Goal: Transaction & Acquisition: Book appointment/travel/reservation

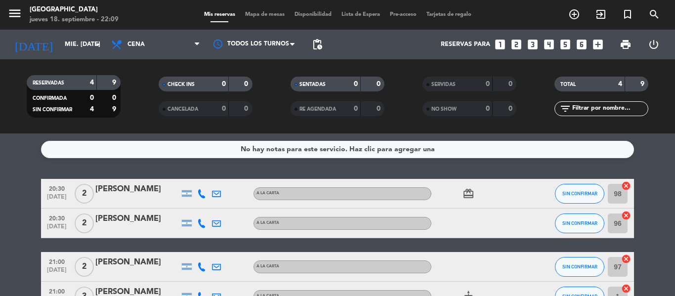
scroll to position [65, 0]
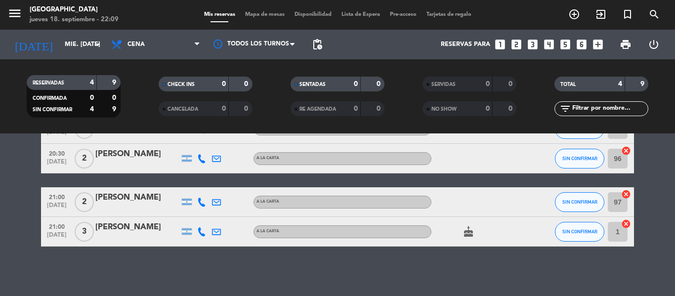
click at [547, 40] on icon "looks_4" at bounding box center [549, 44] width 13 height 13
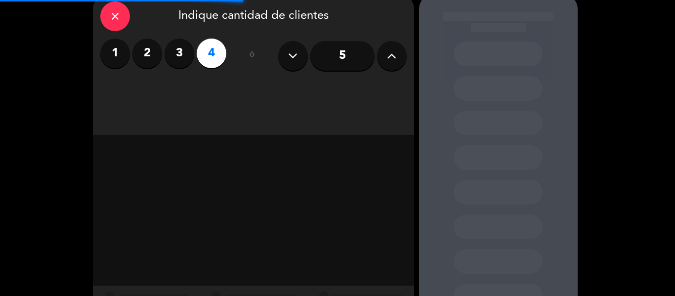
scroll to position [88, 0]
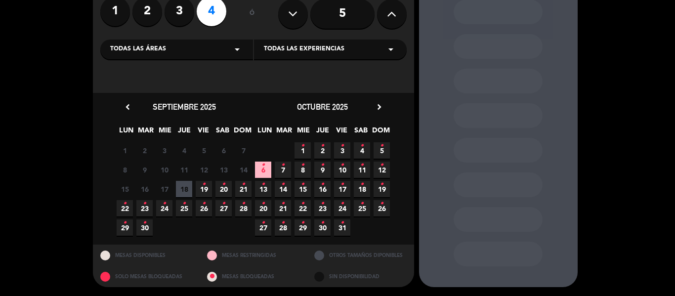
click at [206, 188] on span "19 •" at bounding box center [204, 189] width 16 height 16
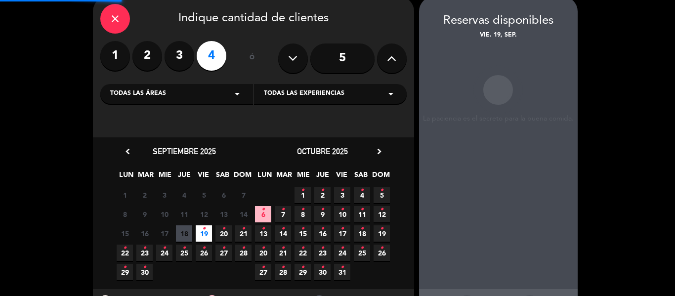
scroll to position [40, 0]
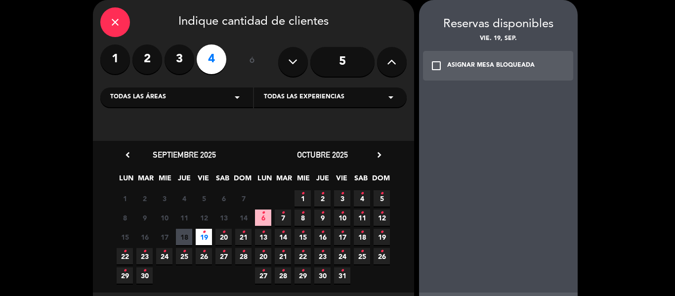
click at [501, 70] on div "ASIGNAR MESA BLOQUEADA" at bounding box center [492, 66] width 88 height 10
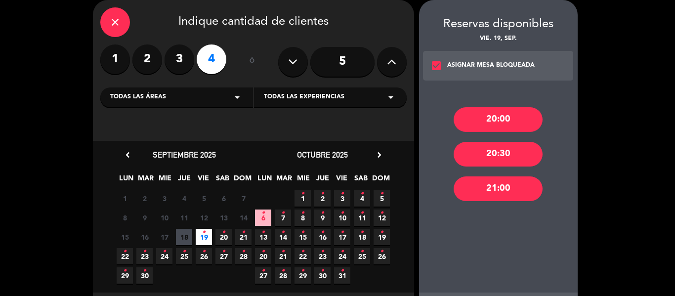
click at [509, 113] on div "20:00" at bounding box center [498, 119] width 89 height 25
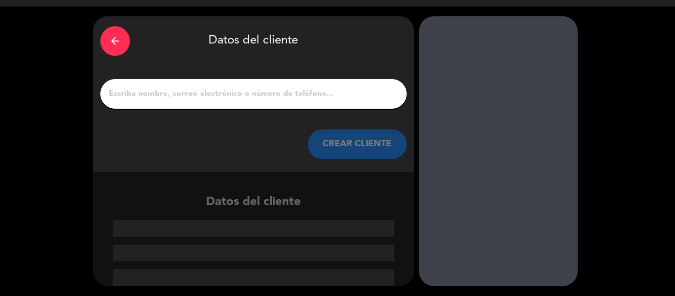
click at [163, 98] on input "1" at bounding box center [254, 94] width 292 height 14
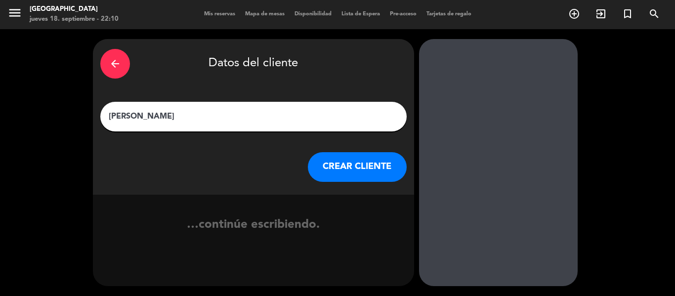
type input "[PERSON_NAME]"
click at [344, 160] on button "CREAR CLIENTE" at bounding box center [357, 167] width 99 height 30
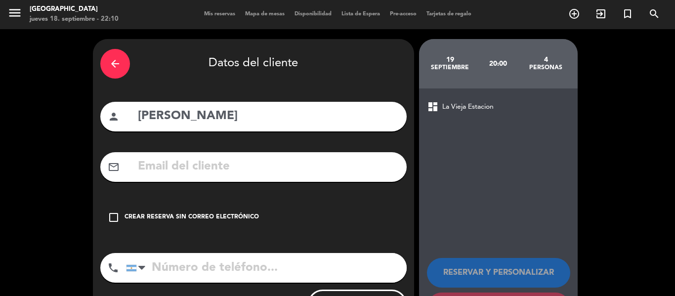
drag, startPoint x: 214, startPoint y: 225, endPoint x: 223, endPoint y: 224, distance: 9.5
click at [214, 225] on div "check_box_outline_blank Crear reserva sin correo electrónico" at bounding box center [253, 218] width 307 height 30
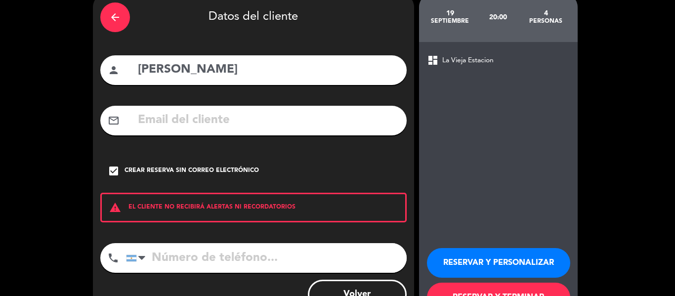
scroll to position [85, 0]
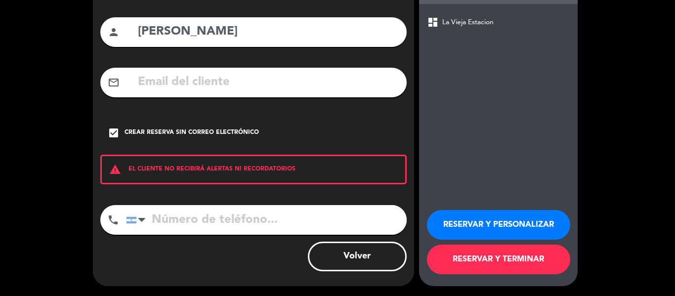
click at [476, 269] on button "RESERVAR Y TERMINAR" at bounding box center [498, 260] width 143 height 30
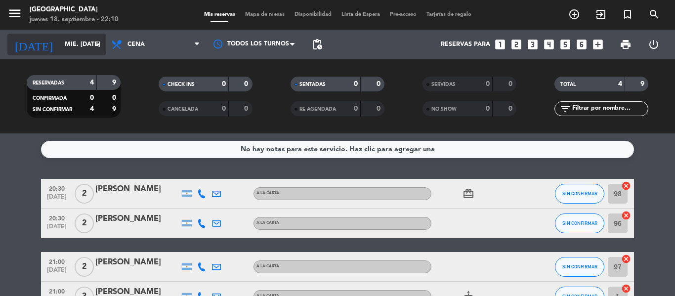
click at [74, 45] on input "mié. [DATE]" at bounding box center [102, 44] width 84 height 17
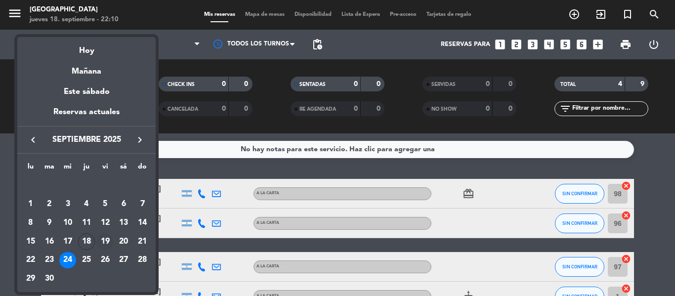
click at [105, 242] on div "19" at bounding box center [105, 241] width 17 height 17
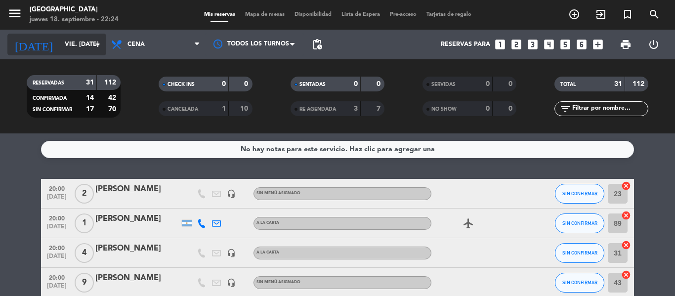
click at [86, 48] on input "vie. [DATE]" at bounding box center [102, 44] width 84 height 17
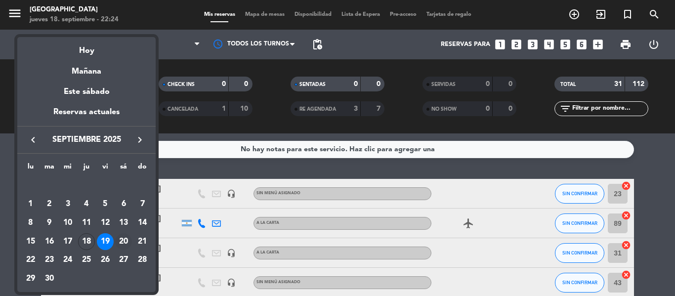
click at [126, 242] on div "20" at bounding box center [123, 241] width 17 height 17
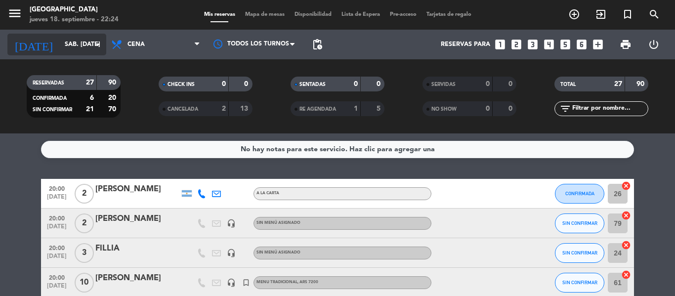
click at [74, 37] on input "sáb. [DATE]" at bounding box center [102, 44] width 84 height 17
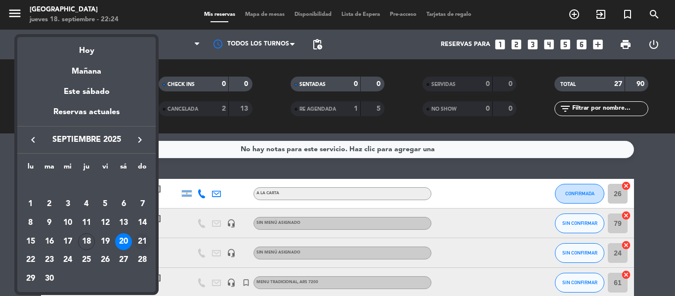
click at [142, 241] on div "21" at bounding box center [142, 241] width 17 height 17
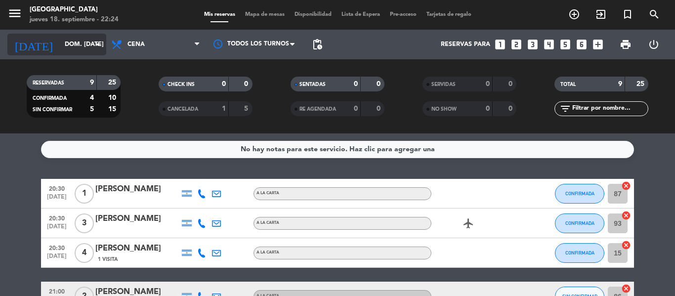
click at [73, 45] on input "dom. [DATE]" at bounding box center [102, 44] width 84 height 17
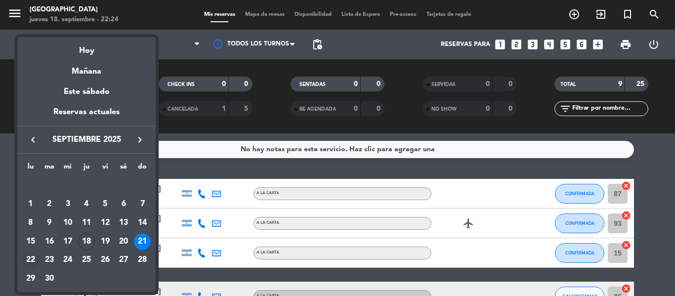
click at [29, 258] on div "22" at bounding box center [30, 260] width 17 height 17
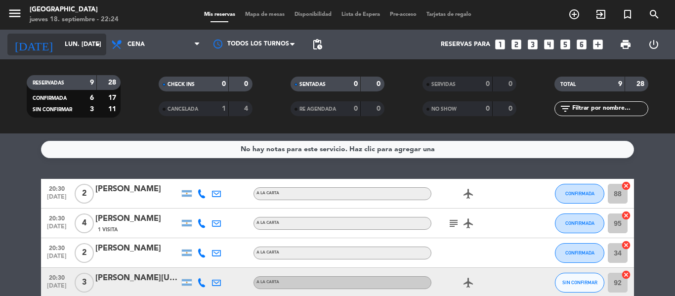
click at [94, 46] on icon "arrow_drop_down" at bounding box center [98, 45] width 12 height 12
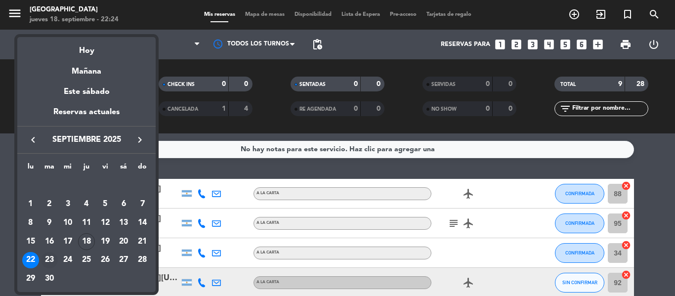
click at [42, 258] on div "23" at bounding box center [49, 260] width 17 height 17
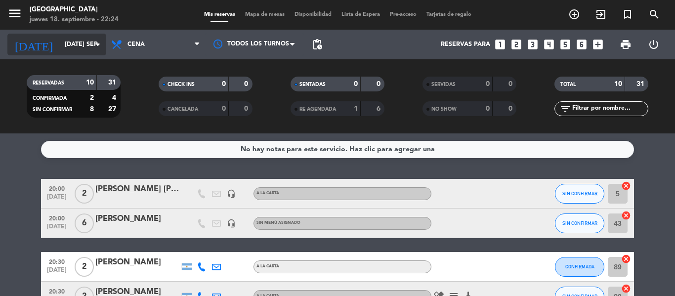
click at [80, 51] on input "[DATE] sep." at bounding box center [102, 44] width 84 height 17
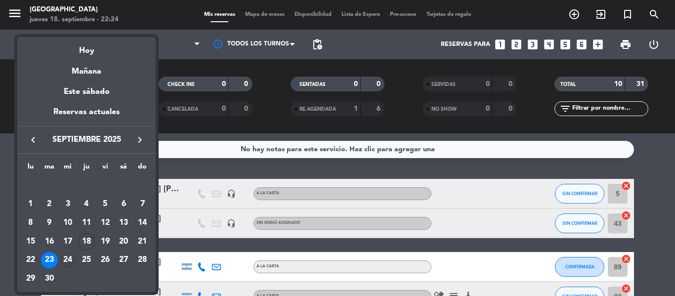
click at [67, 265] on div "24" at bounding box center [67, 260] width 17 height 17
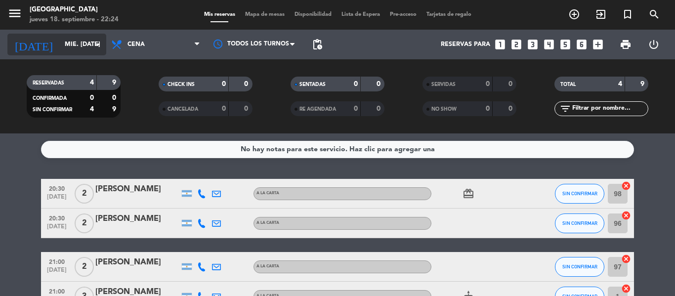
click at [76, 46] on input "mié. [DATE]" at bounding box center [102, 44] width 84 height 17
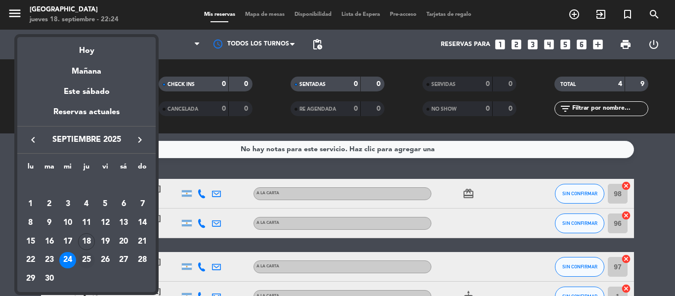
click at [87, 259] on div "25" at bounding box center [86, 260] width 17 height 17
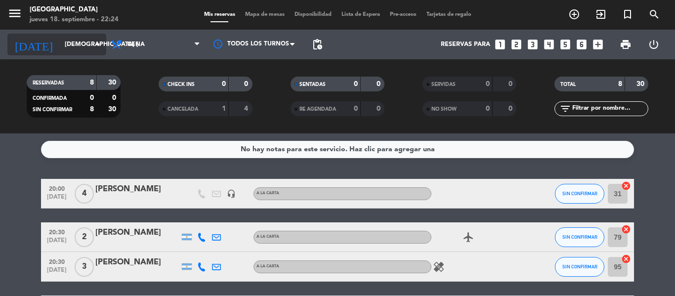
click at [71, 48] on input "[DEMOGRAPHIC_DATA] [DATE]" at bounding box center [102, 44] width 84 height 17
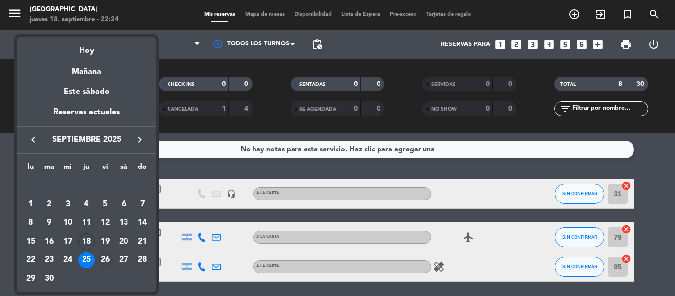
click at [108, 258] on div "26" at bounding box center [105, 260] width 17 height 17
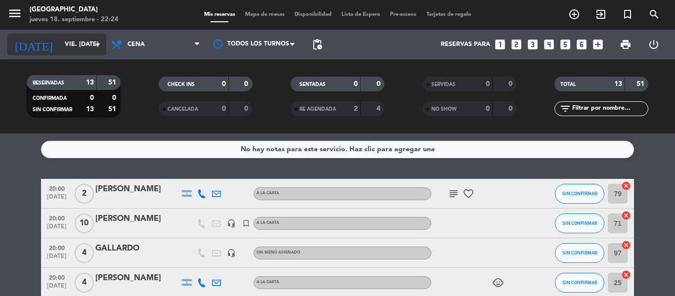
click at [66, 43] on input "vie. [DATE]" at bounding box center [102, 44] width 84 height 17
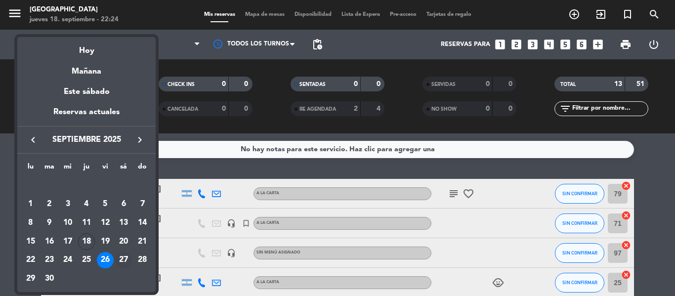
click at [123, 258] on div "27" at bounding box center [123, 260] width 17 height 17
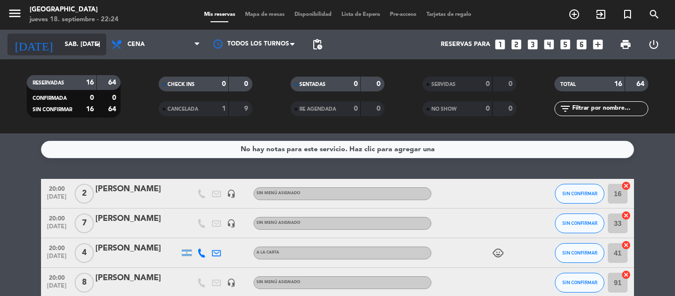
click at [71, 45] on input "sáb. [DATE]" at bounding box center [102, 44] width 84 height 17
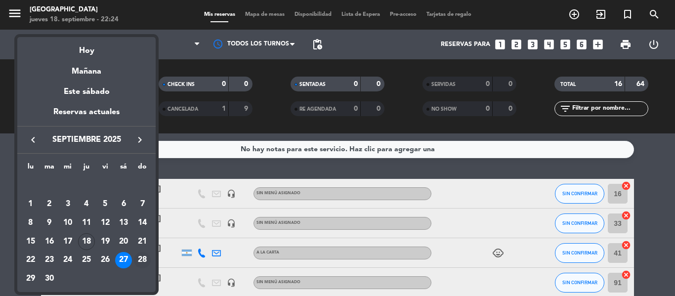
click at [145, 269] on td "28" at bounding box center [142, 260] width 19 height 19
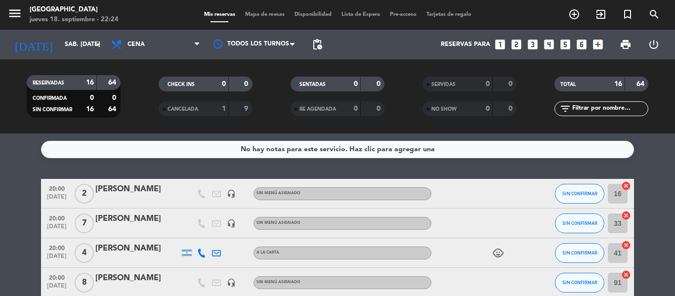
type input "dom. [DATE]"
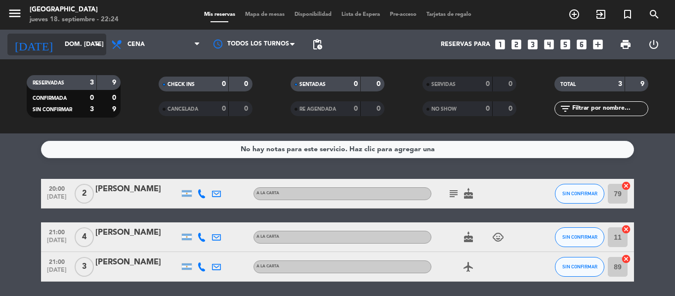
click at [73, 43] on input "dom. [DATE]" at bounding box center [102, 44] width 84 height 17
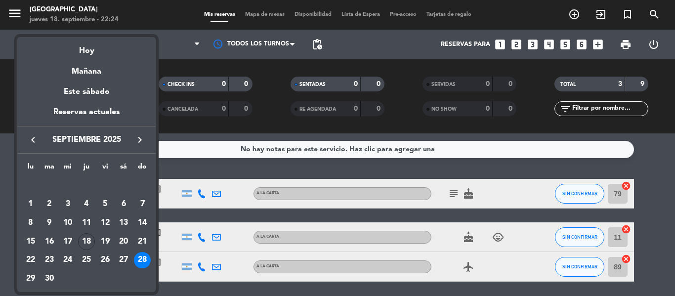
click at [141, 138] on icon "keyboard_arrow_right" at bounding box center [140, 140] width 12 height 12
click at [33, 138] on icon "keyboard_arrow_left" at bounding box center [33, 140] width 12 height 12
click at [461, 131] on div at bounding box center [337, 148] width 675 height 296
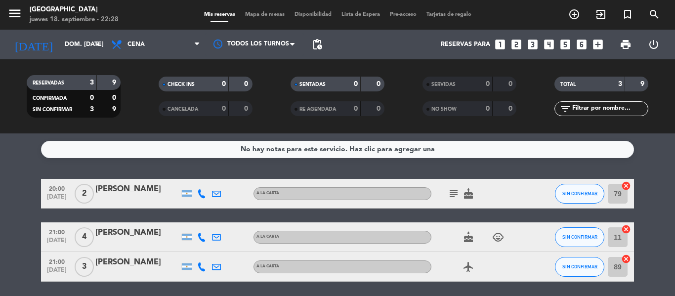
click at [519, 41] on icon "looks_two" at bounding box center [516, 44] width 13 height 13
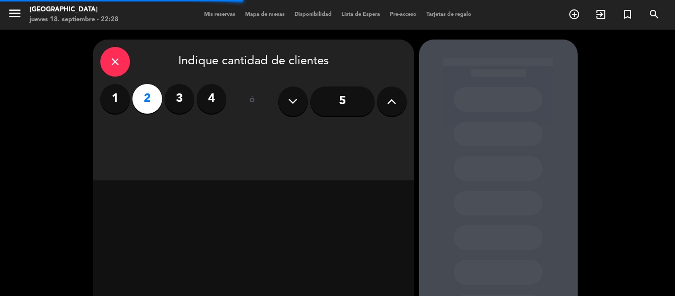
scroll to position [88, 0]
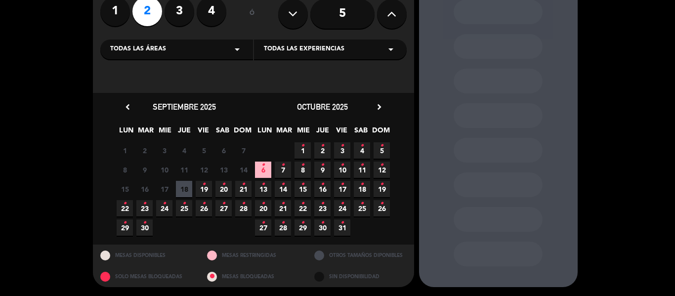
click at [227, 186] on span "20 •" at bounding box center [224, 189] width 16 height 16
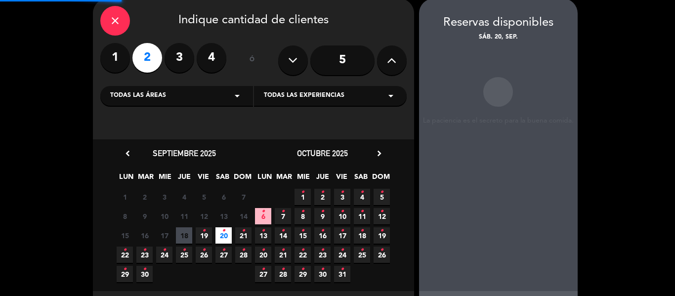
scroll to position [40, 0]
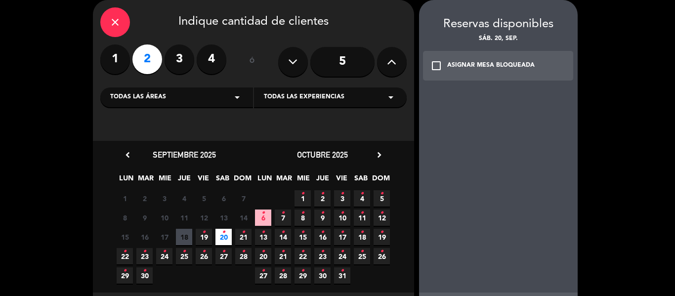
click at [504, 63] on div "ASIGNAR MESA BLOQUEADA" at bounding box center [492, 66] width 88 height 10
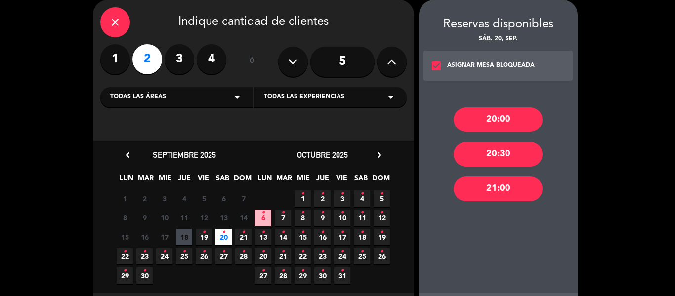
click at [520, 116] on div "20:00" at bounding box center [498, 119] width 89 height 25
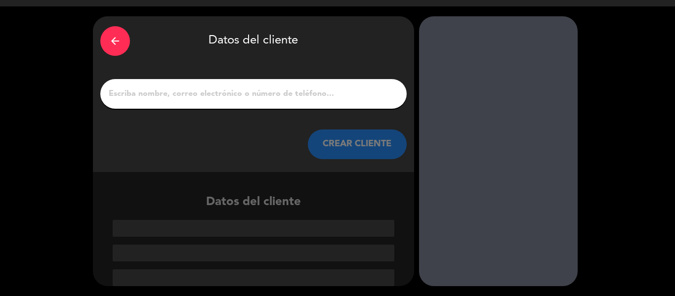
scroll to position [23, 0]
click at [205, 92] on input "1" at bounding box center [254, 94] width 292 height 14
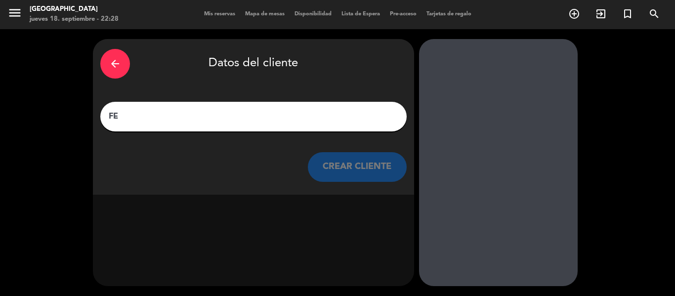
type input "F"
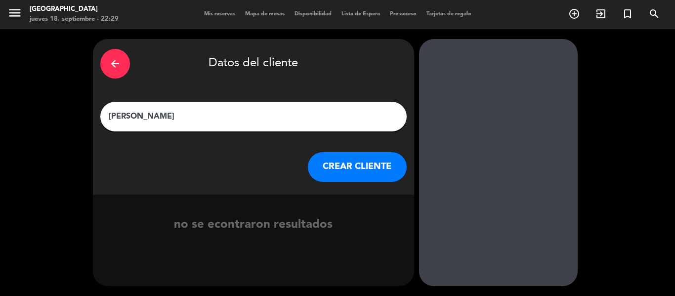
type input "[PERSON_NAME]"
click at [341, 167] on button "CREAR CLIENTE" at bounding box center [357, 167] width 99 height 30
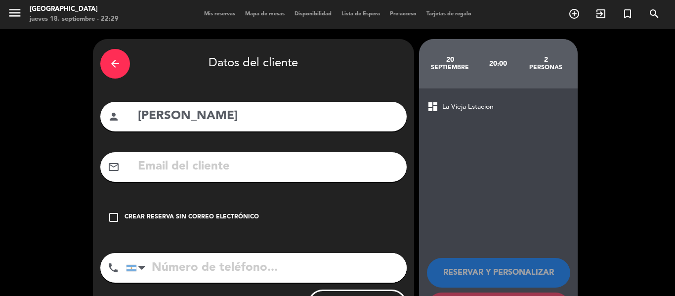
click at [221, 213] on div "Crear reserva sin correo electrónico" at bounding box center [192, 218] width 134 height 10
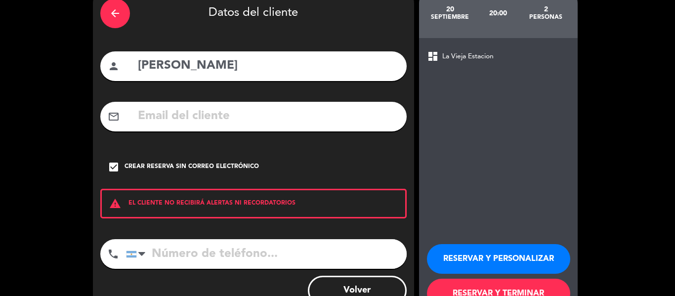
scroll to position [85, 0]
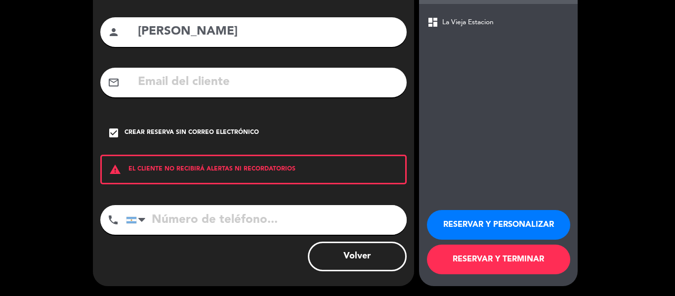
click at [478, 256] on button "RESERVAR Y TERMINAR" at bounding box center [498, 260] width 143 height 30
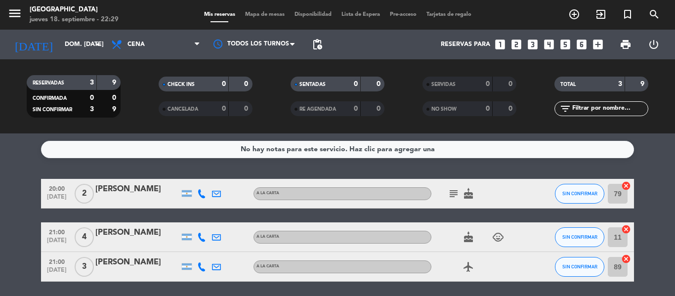
click at [107, 135] on div "No hay notas para este servicio. Haz clic para agregar una 20:00 [DATE] 2 [PERS…" at bounding box center [337, 215] width 675 height 163
click at [64, 45] on input "dom. [DATE]" at bounding box center [102, 44] width 84 height 17
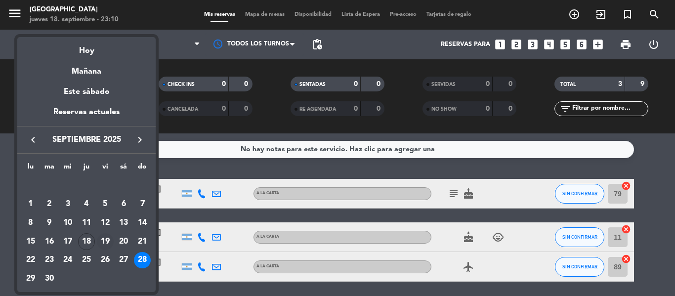
click at [106, 236] on div "19" at bounding box center [105, 241] width 17 height 17
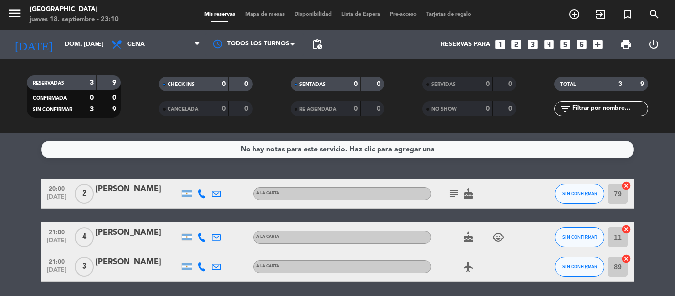
type input "vie. [DATE]"
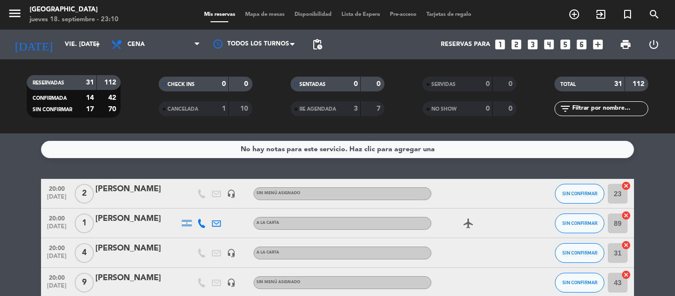
click at [583, 44] on icon "looks_6" at bounding box center [582, 44] width 13 height 13
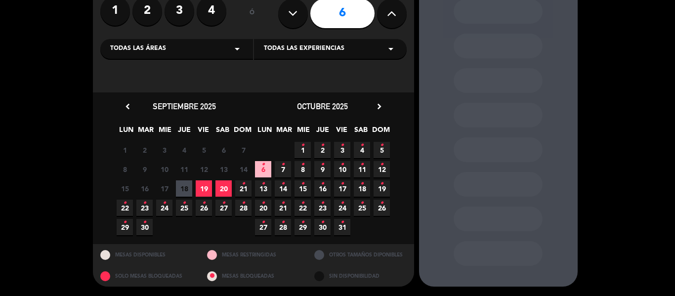
click at [204, 187] on span "19" at bounding box center [204, 188] width 16 height 16
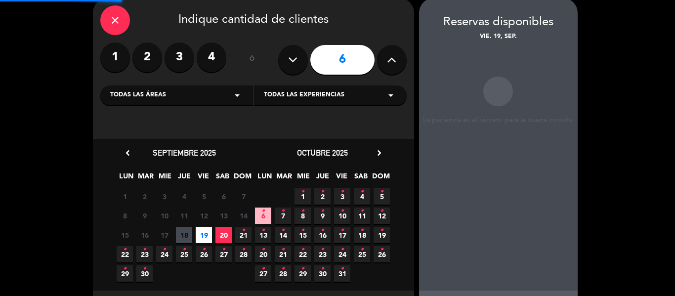
scroll to position [40, 0]
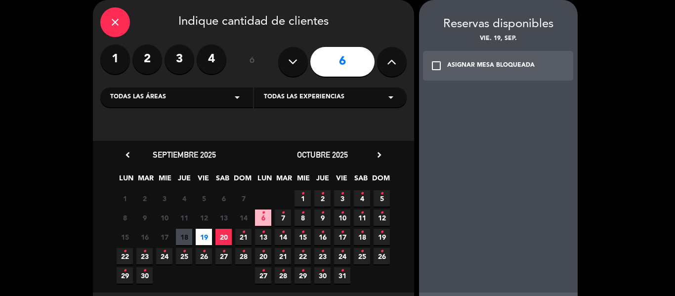
click at [396, 56] on icon at bounding box center [391, 61] width 9 height 15
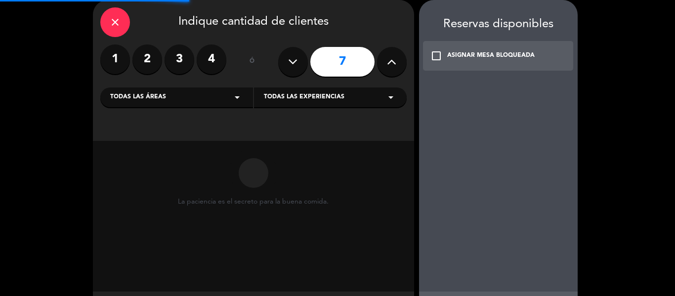
click at [393, 58] on icon at bounding box center [391, 61] width 9 height 15
type input "8"
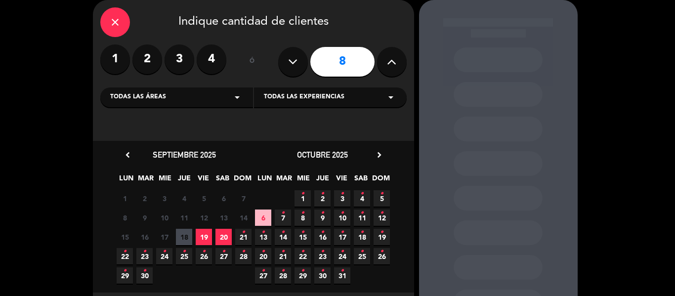
scroll to position [88, 0]
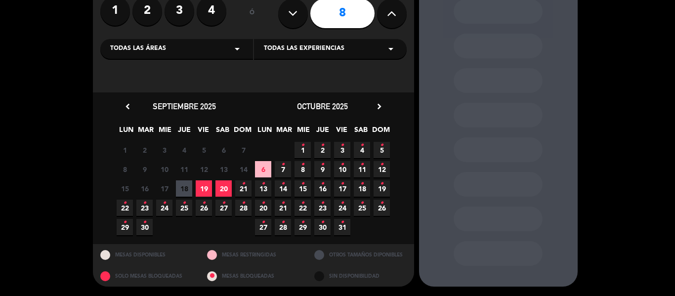
click at [203, 187] on span "19" at bounding box center [204, 188] width 16 height 16
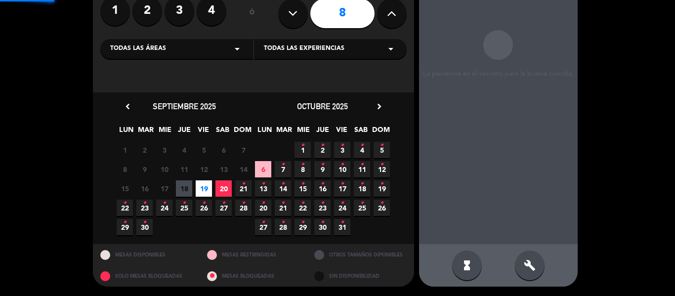
scroll to position [40, 0]
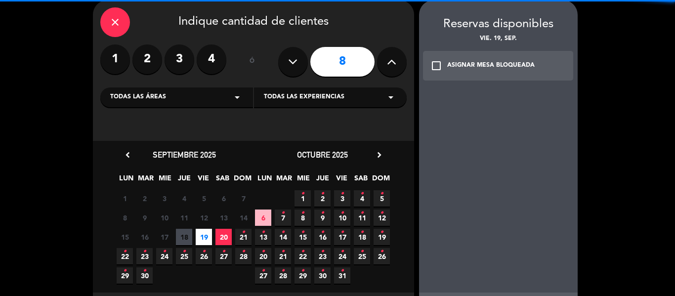
click at [503, 71] on div "check_box_outline_blank ASIGNAR MESA BLOQUEADA" at bounding box center [498, 66] width 151 height 30
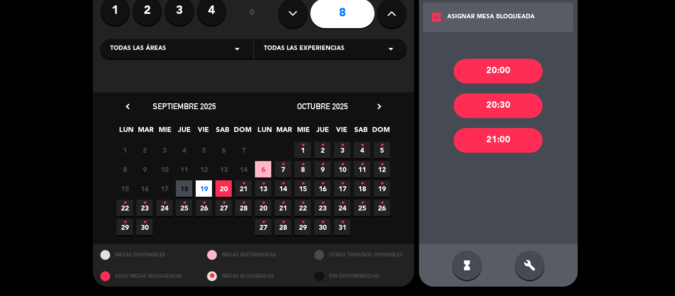
scroll to position [0, 0]
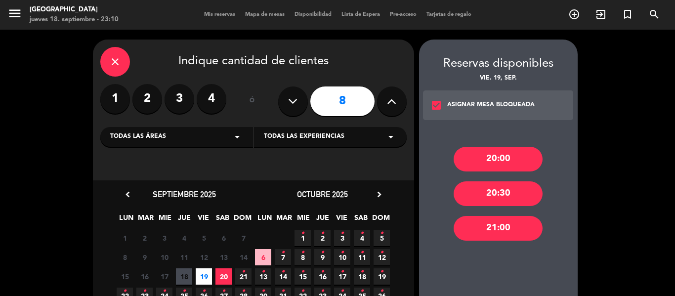
click at [506, 159] on div "20:00" at bounding box center [498, 159] width 89 height 25
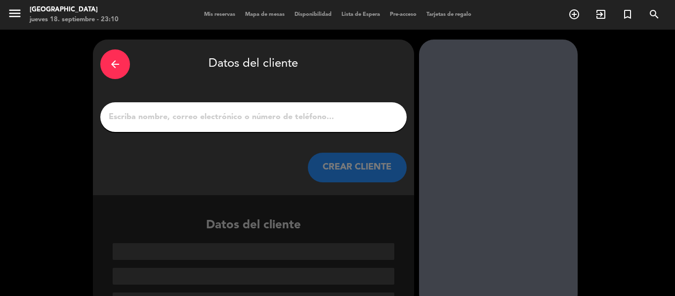
click at [250, 114] on input "1" at bounding box center [254, 117] width 292 height 14
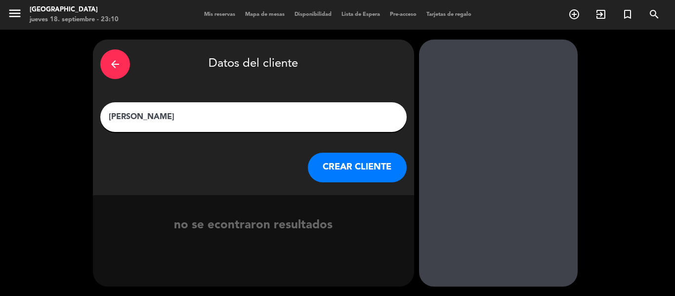
type input "[PERSON_NAME]"
click at [353, 172] on button "CREAR CLIENTE" at bounding box center [357, 168] width 99 height 30
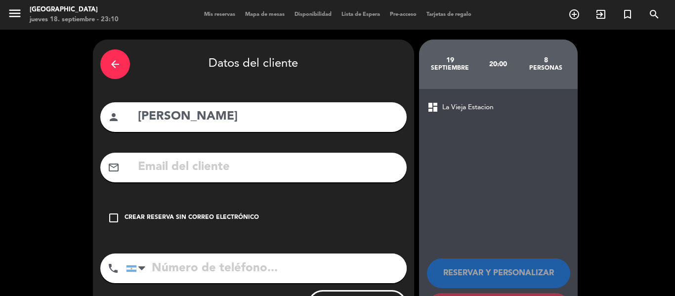
click at [198, 219] on div "Crear reserva sin correo electrónico" at bounding box center [192, 218] width 134 height 10
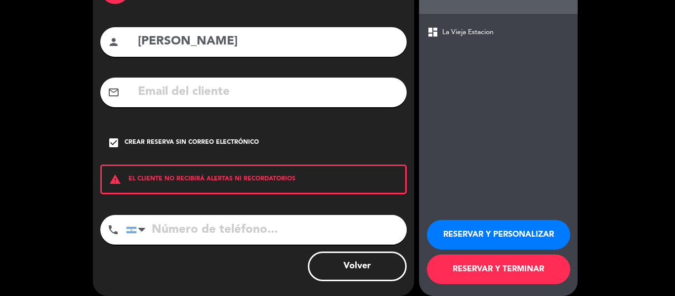
scroll to position [85, 0]
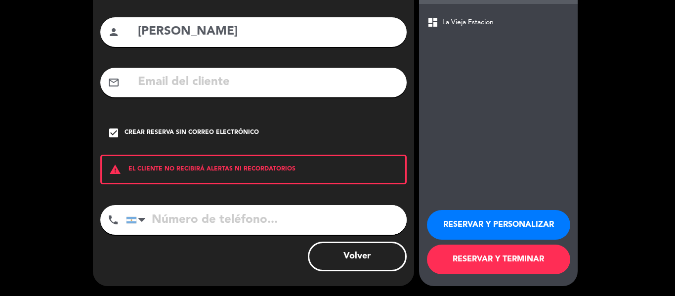
click at [488, 269] on button "RESERVAR Y TERMINAR" at bounding box center [498, 260] width 143 height 30
